Goal: Task Accomplishment & Management: Manage account settings

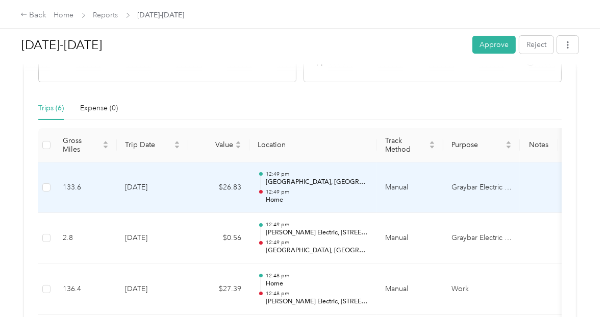
scroll to position [204, 0]
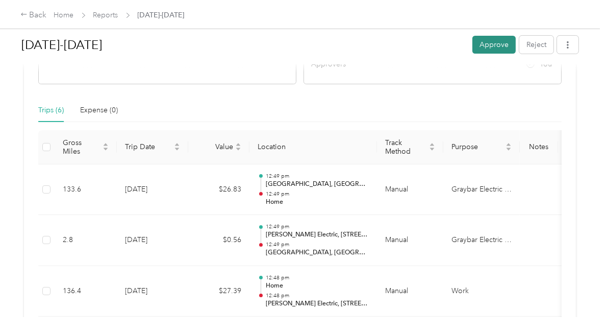
click at [500, 46] on button "Approve" at bounding box center [494, 45] width 43 height 18
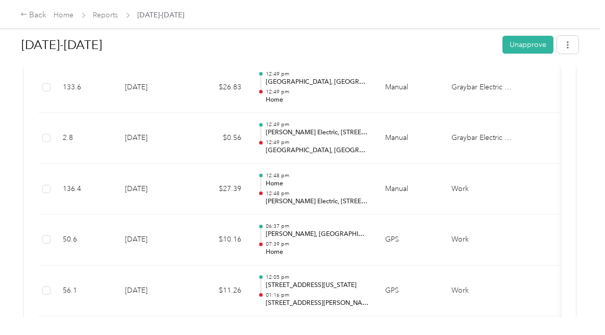
scroll to position [51, 0]
